Goal: Browse casually

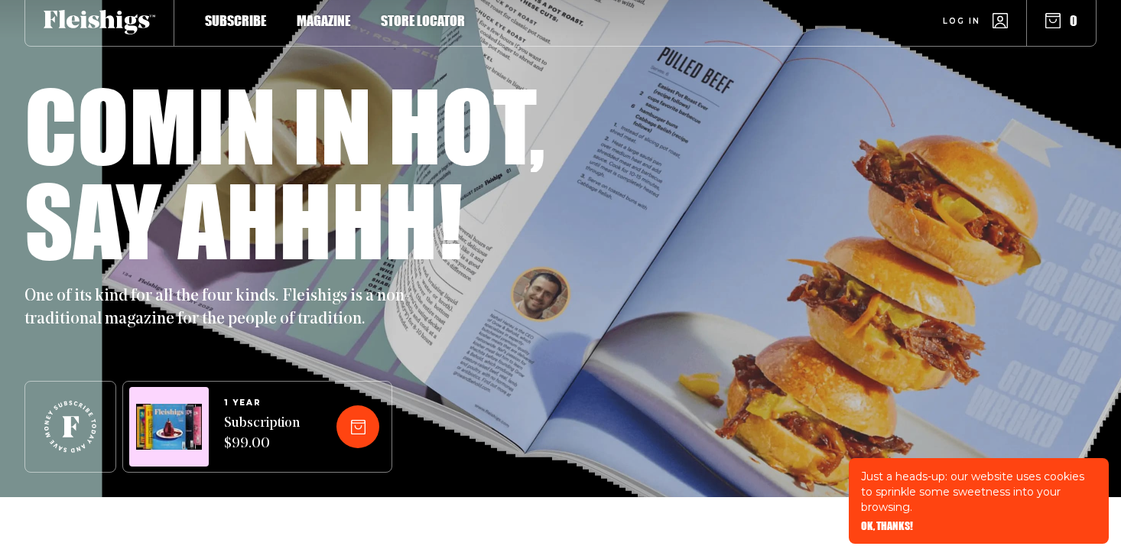
scroll to position [70, 0]
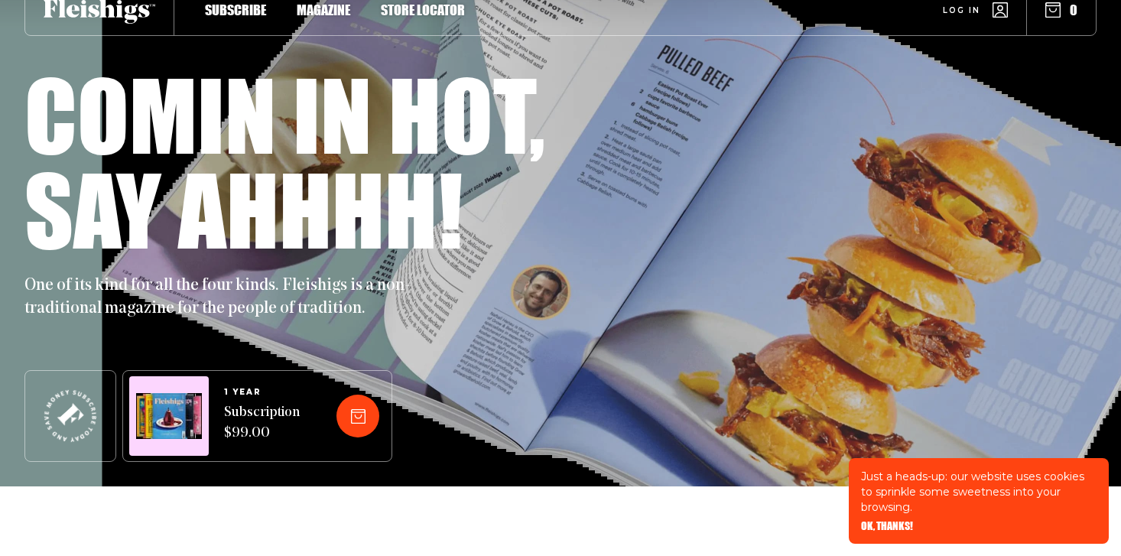
click at [896, 521] on span "OK, THANKS!" at bounding box center [887, 515] width 52 height 11
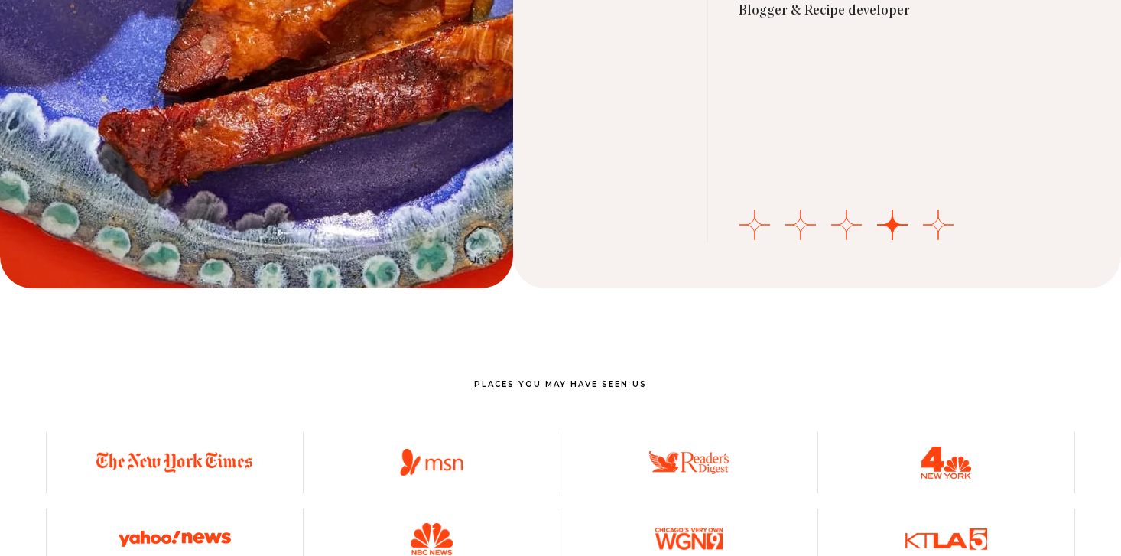
scroll to position [5369, 0]
